Goal: Information Seeking & Learning: Find specific fact

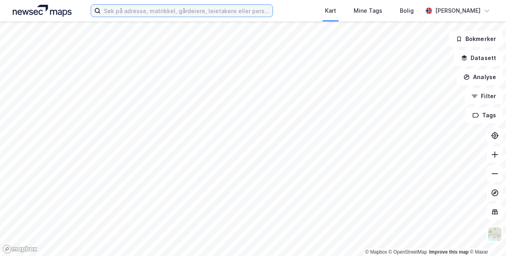
click at [132, 13] on input at bounding box center [187, 11] width 172 height 12
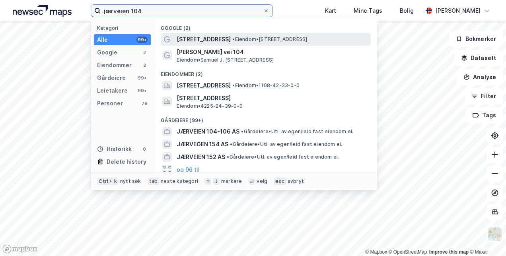
type input "jærveien 104"
click at [183, 39] on span "[STREET_ADDRESS]" at bounding box center [204, 40] width 54 height 10
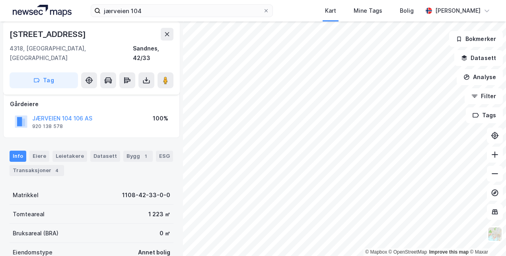
scroll to position [44, 0]
click at [43, 150] on div "Eiere" at bounding box center [39, 155] width 20 height 11
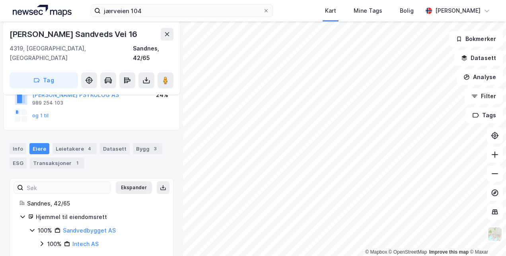
scroll to position [107, 0]
